Goal: Find specific page/section: Find specific page/section

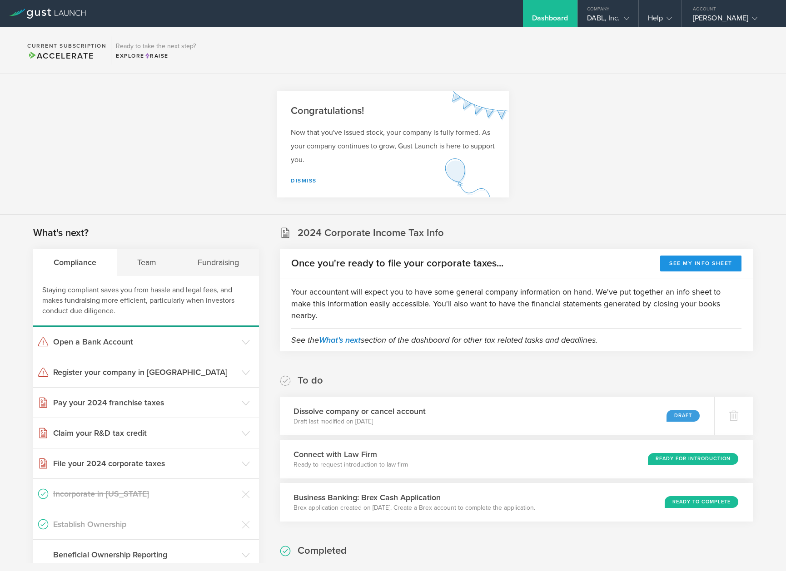
click at [694, 265] on button "See my info sheet" at bounding box center [700, 264] width 81 height 16
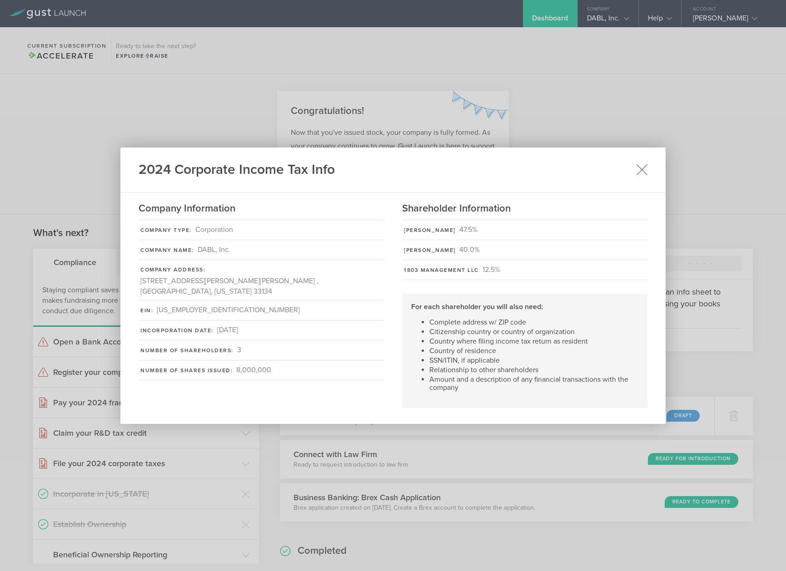
click at [644, 166] on icon at bounding box center [641, 169] width 11 height 11
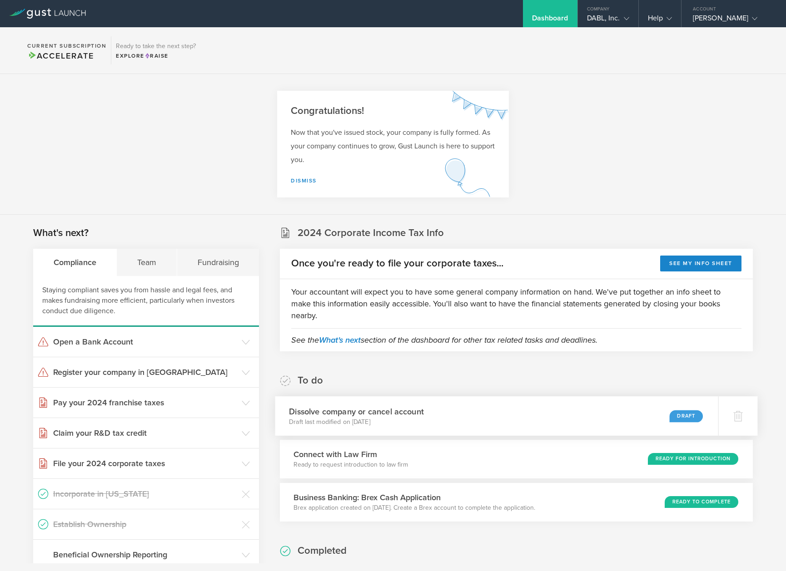
click at [680, 418] on div "Draft" at bounding box center [687, 416] width 34 height 12
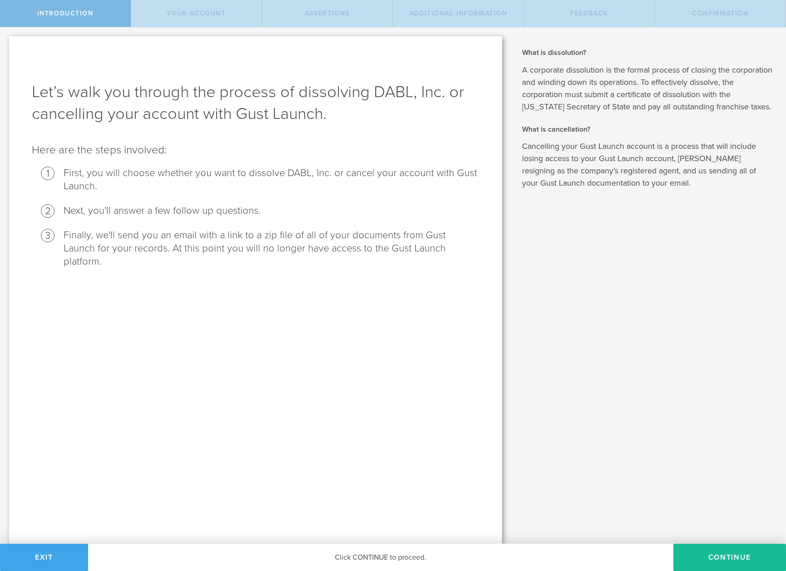
click at [62, 550] on button "Exit" at bounding box center [44, 557] width 88 height 27
